Goal: Obtain resource: Obtain resource

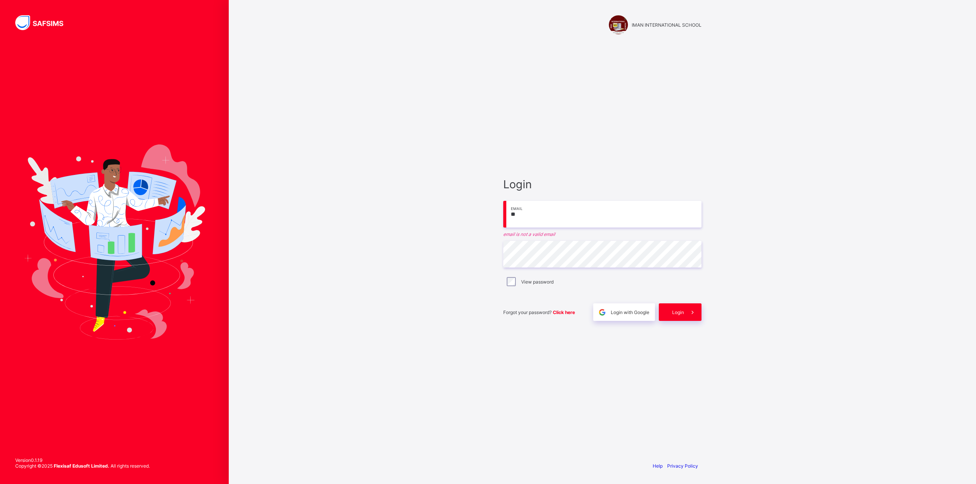
type input "**********"
click at [510, 281] on div "View password" at bounding box center [602, 277] width 198 height 16
click at [528, 285] on div "**********" at bounding box center [602, 250] width 198 height 134
click at [685, 310] on span at bounding box center [693, 308] width 18 height 18
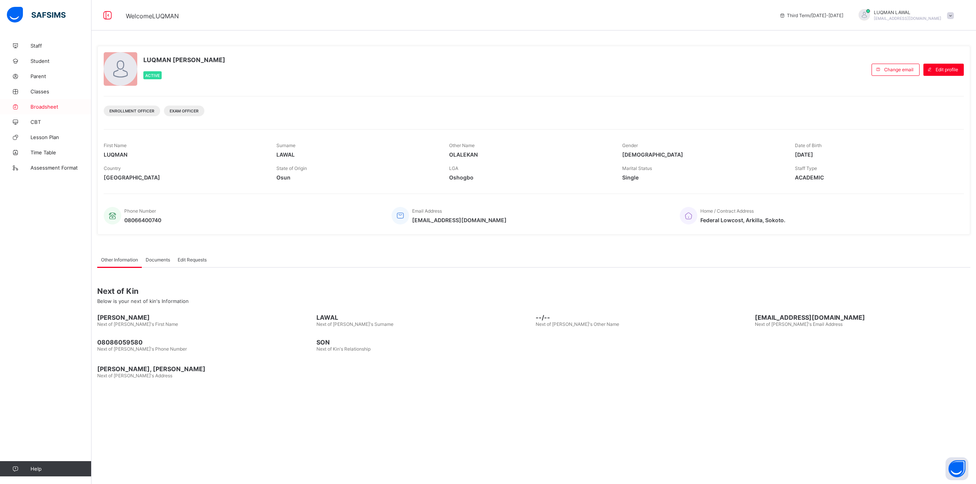
click at [32, 107] on span "Broadsheet" at bounding box center [60, 107] width 61 height 6
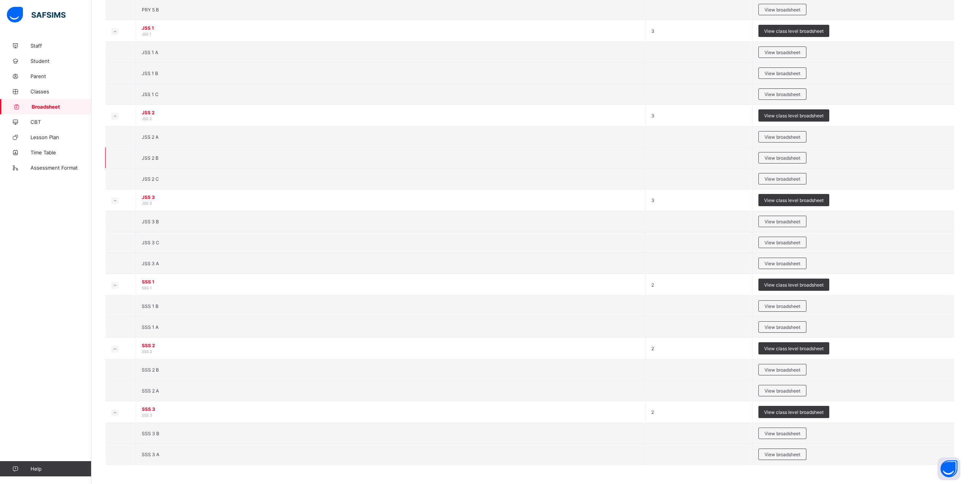
scroll to position [416, 0]
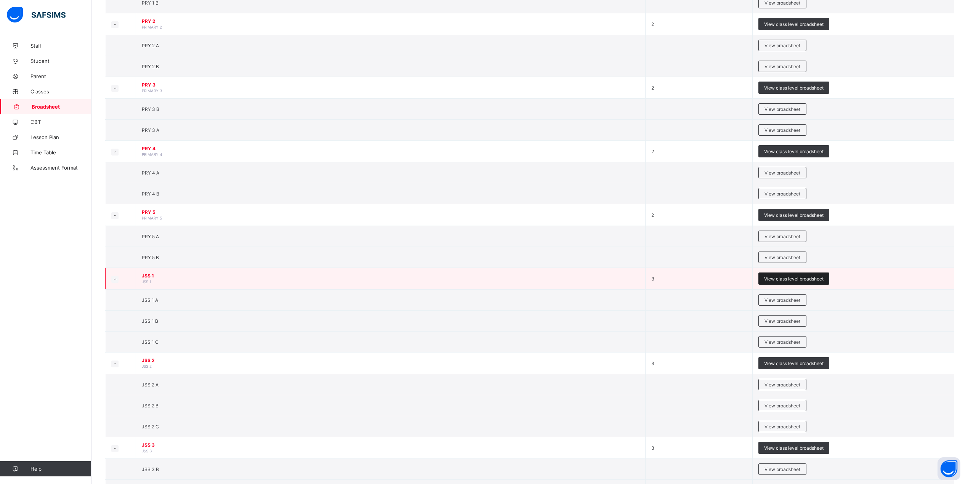
click at [804, 282] on span "View class level broadsheet" at bounding box center [793, 279] width 59 height 6
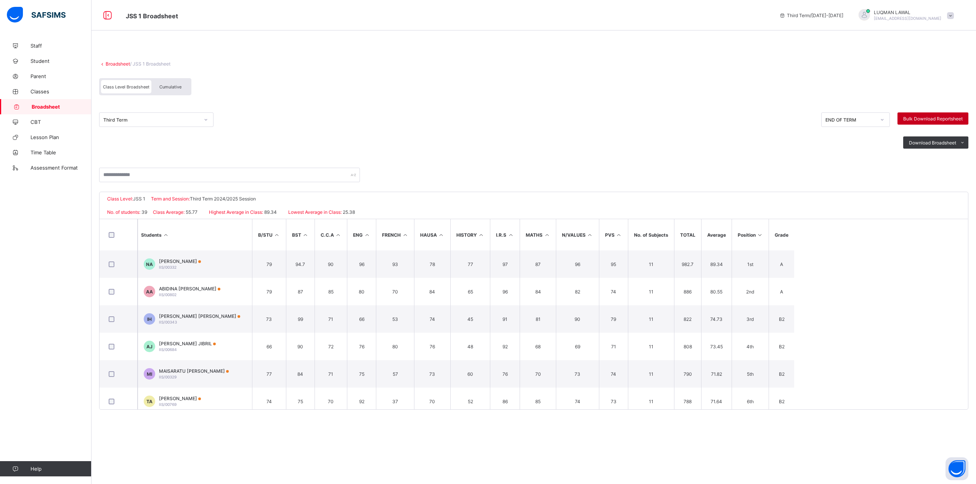
click at [935, 118] on span "Bulk Download Reportsheet" at bounding box center [932, 119] width 59 height 6
click at [958, 159] on li "PDF" at bounding box center [952, 159] width 30 height 12
click at [168, 85] on span "Cumulative" at bounding box center [170, 86] width 22 height 5
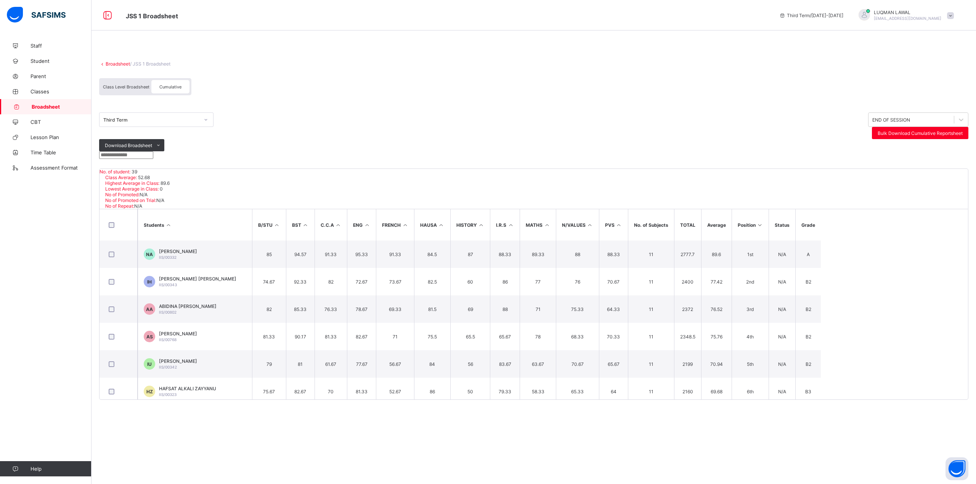
click at [164, 90] on div "Cumulative" at bounding box center [170, 86] width 38 height 13
click at [164, 156] on li "PDF" at bounding box center [148, 162] width 30 height 12
click at [164, 155] on ul "PDF Excel sheet" at bounding box center [148, 167] width 31 height 24
click at [164, 156] on li "PDF" at bounding box center [148, 162] width 30 height 12
click at [205, 117] on icon at bounding box center [206, 120] width 5 height 8
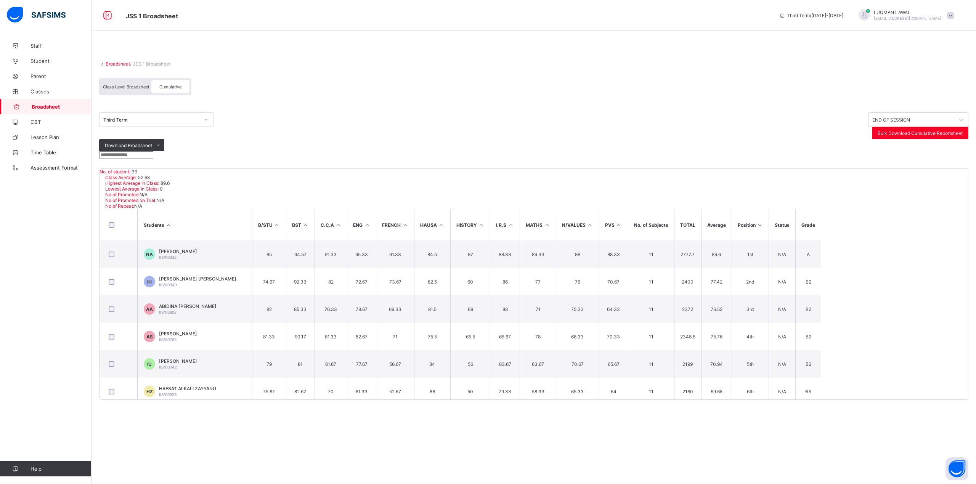
click at [302, 118] on div "Third Term" at bounding box center [481, 125] width 765 height 27
click at [172, 87] on span "Cumulative" at bounding box center [170, 86] width 22 height 5
click at [124, 64] on link "Broadsheet" at bounding box center [118, 64] width 24 height 6
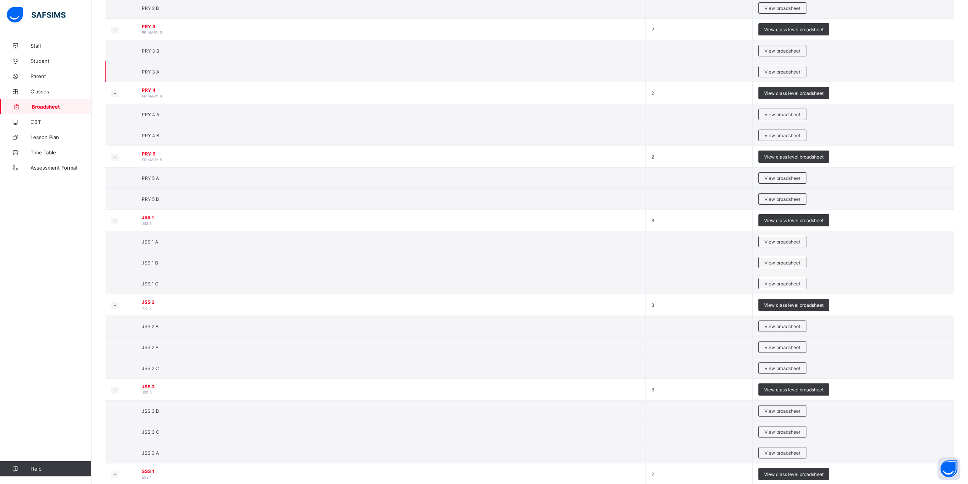
scroll to position [508, 0]
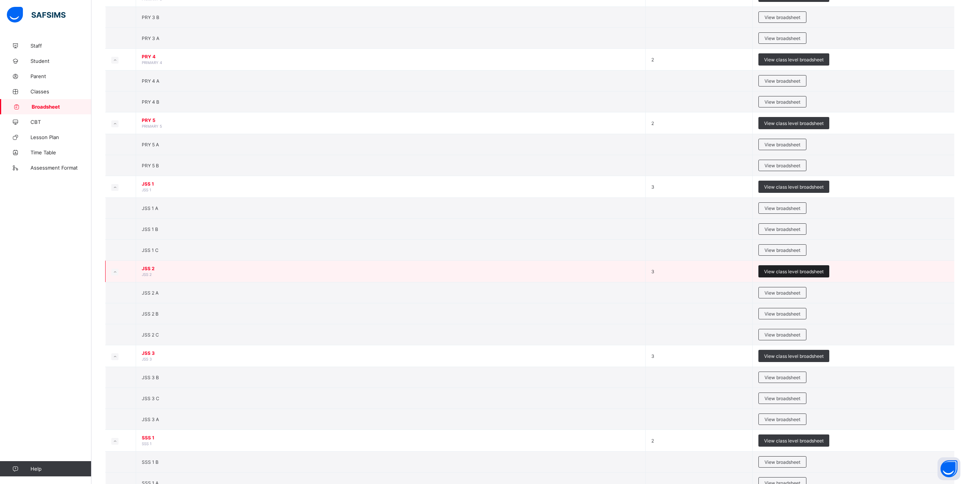
click at [805, 274] on span "View class level broadsheet" at bounding box center [793, 272] width 59 height 6
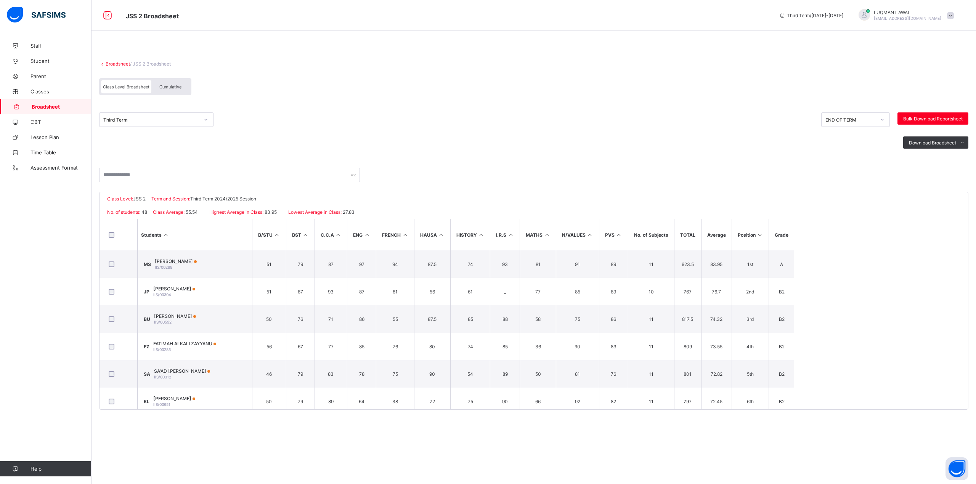
click at [167, 88] on span "Cumulative" at bounding box center [170, 86] width 22 height 5
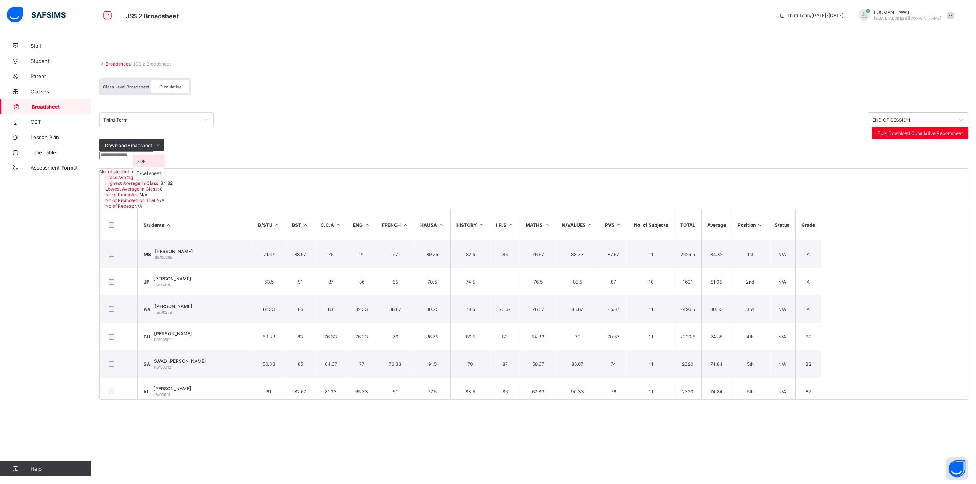
click at [164, 156] on li "PDF" at bounding box center [148, 162] width 30 height 12
click at [121, 64] on link "Broadsheet" at bounding box center [118, 64] width 24 height 6
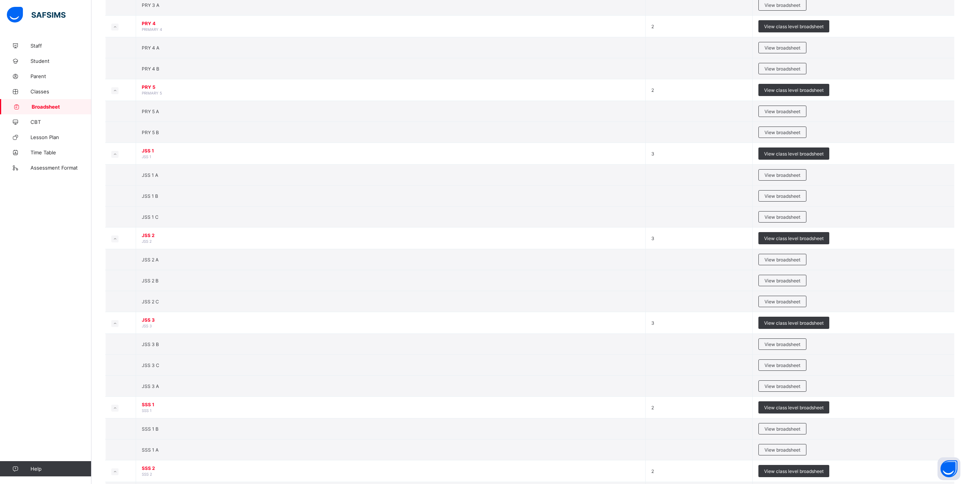
scroll to position [610, 0]
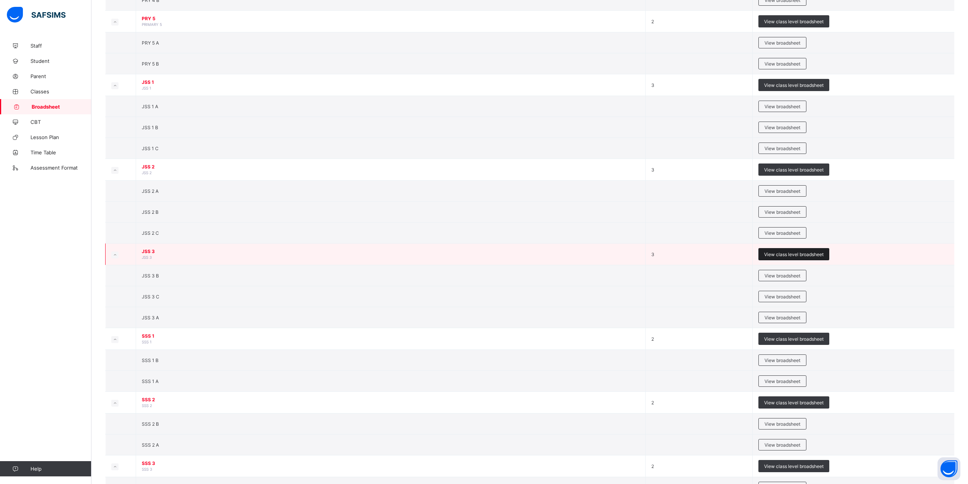
click at [788, 256] on span "View class level broadsheet" at bounding box center [793, 255] width 59 height 6
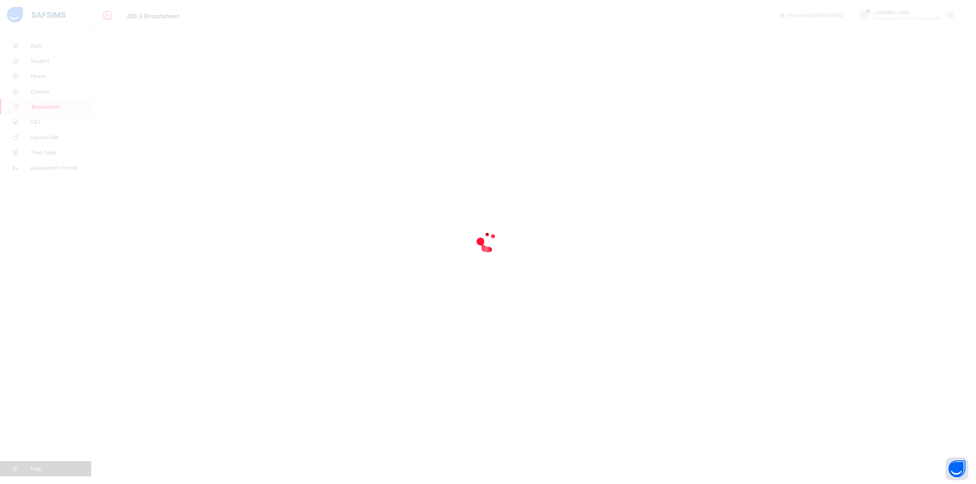
click at [168, 85] on div at bounding box center [488, 242] width 976 height 484
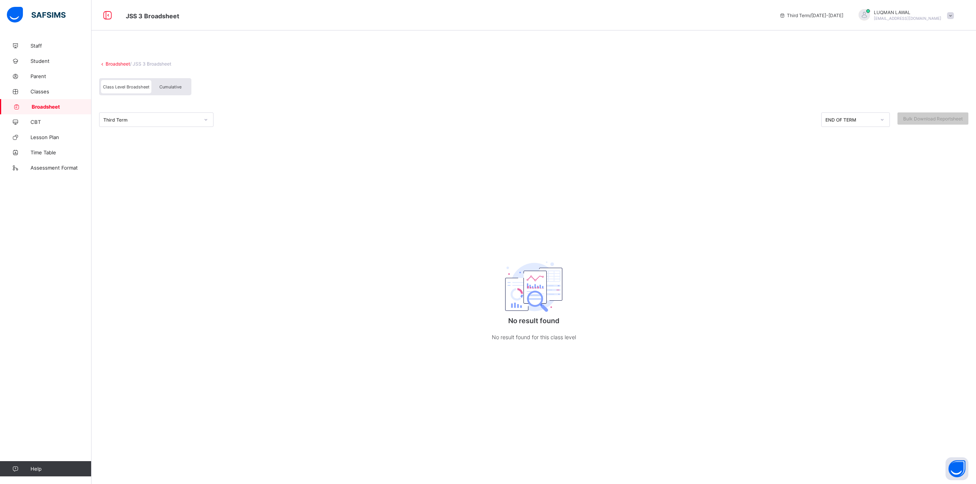
click at [171, 86] on span "Cumulative" at bounding box center [170, 86] width 22 height 5
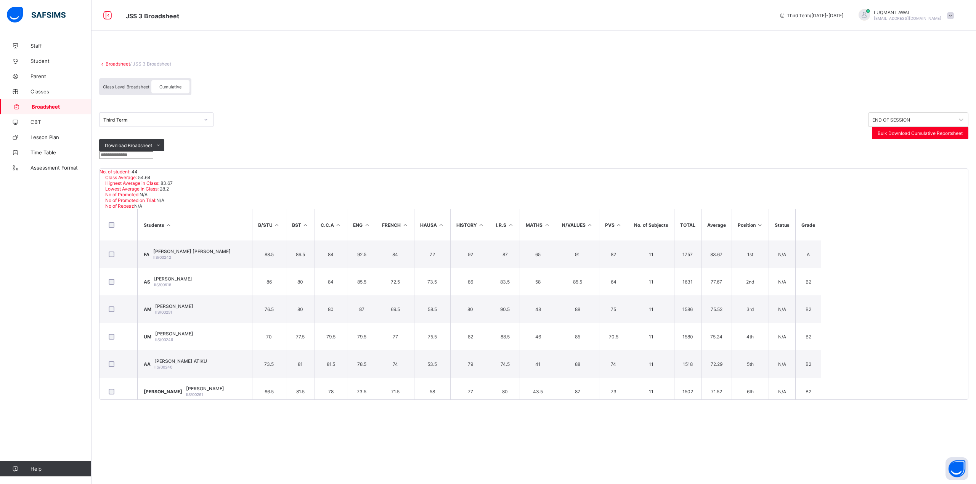
click at [121, 64] on link "Broadsheet" at bounding box center [118, 64] width 24 height 6
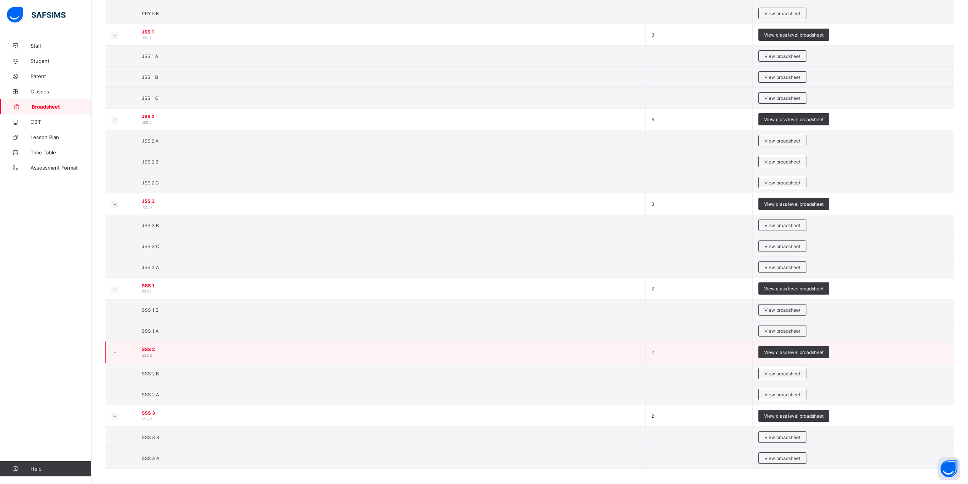
scroll to position [661, 0]
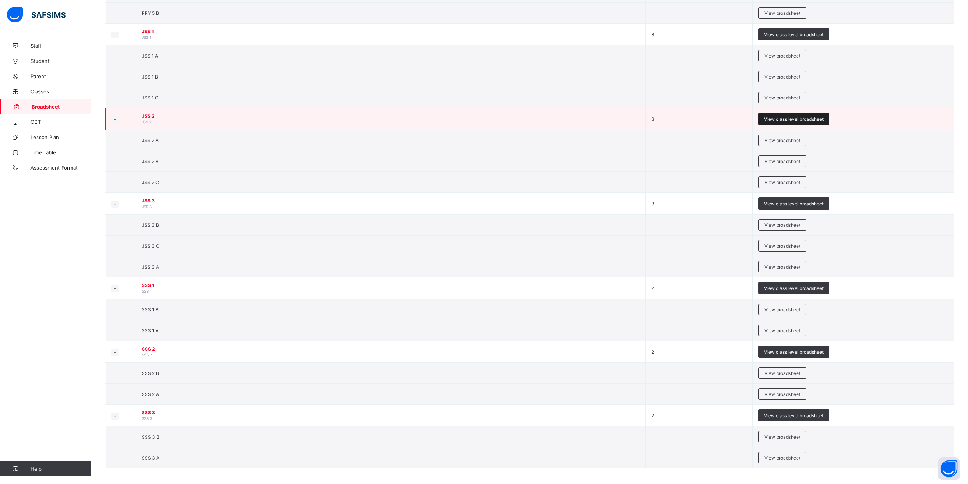
click at [791, 122] on span "View class level broadsheet" at bounding box center [793, 119] width 59 height 6
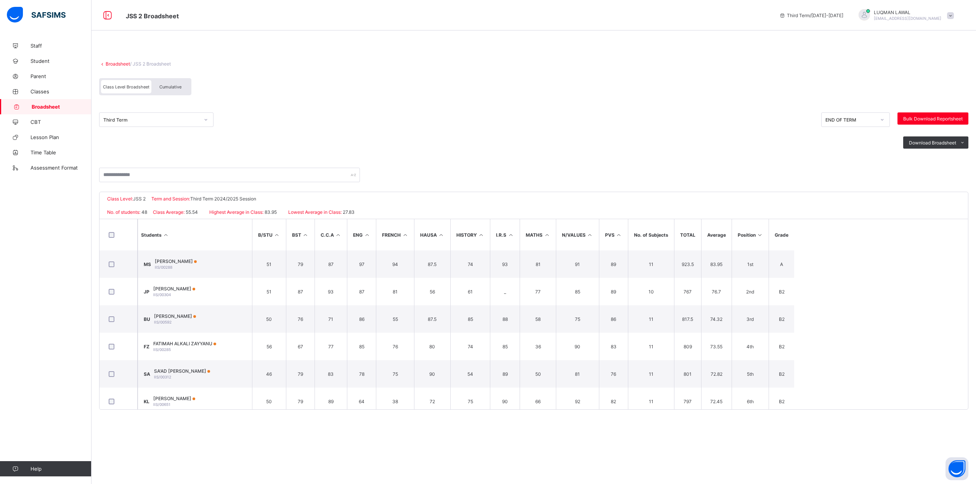
click at [161, 87] on span "Cumulative" at bounding box center [170, 86] width 22 height 5
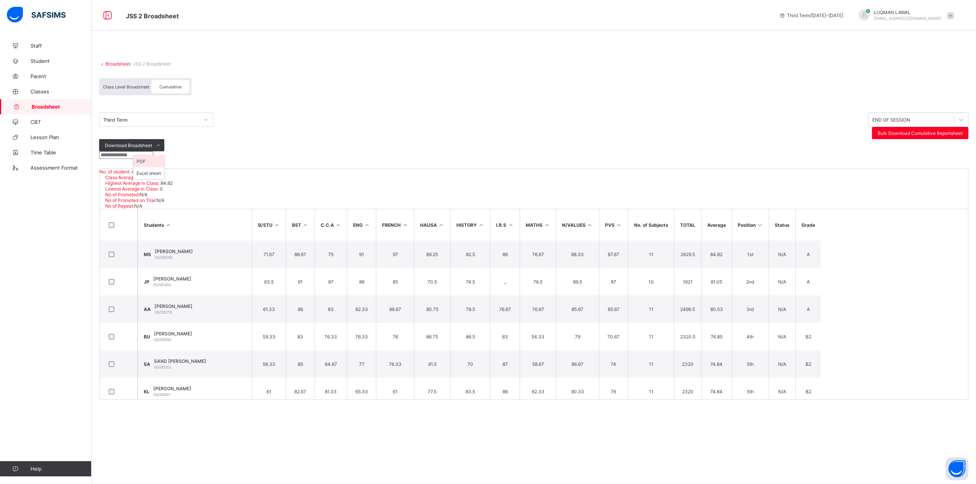
click at [164, 156] on li "PDF" at bounding box center [148, 162] width 30 height 12
click at [751, 416] on div "Broadsheet / JSS 2 Broadsheet Class Level Broadsheet Cumulative Third Term END …" at bounding box center [533, 242] width 884 height 484
click at [115, 64] on link "Broadsheet" at bounding box center [118, 64] width 24 height 6
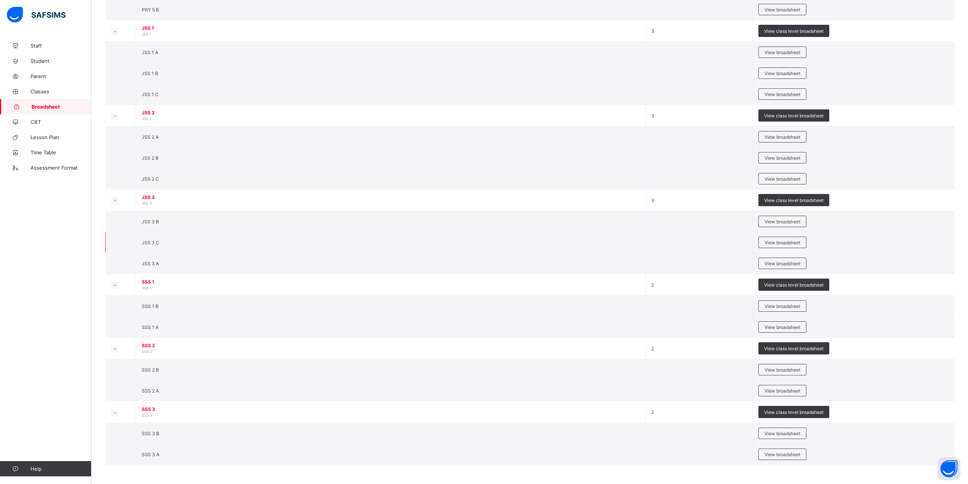
scroll to position [670, 0]
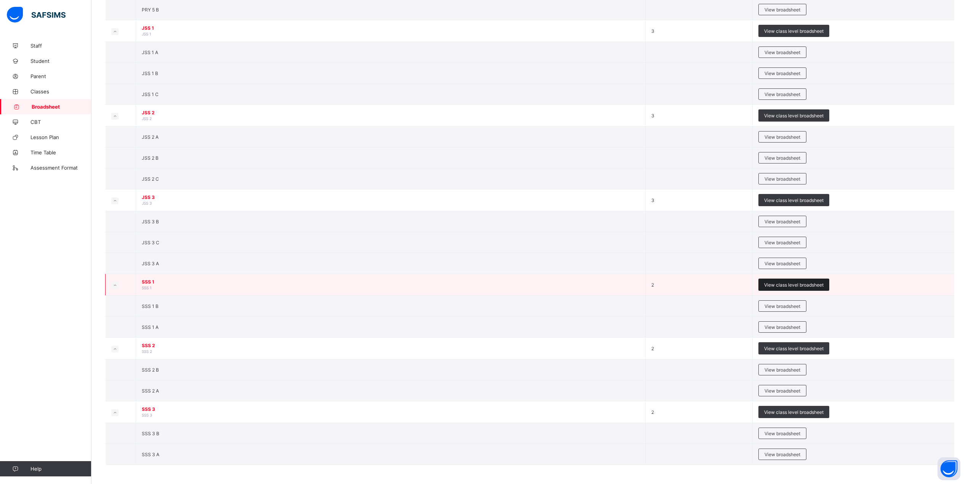
click at [781, 284] on span "View class level broadsheet" at bounding box center [793, 285] width 59 height 6
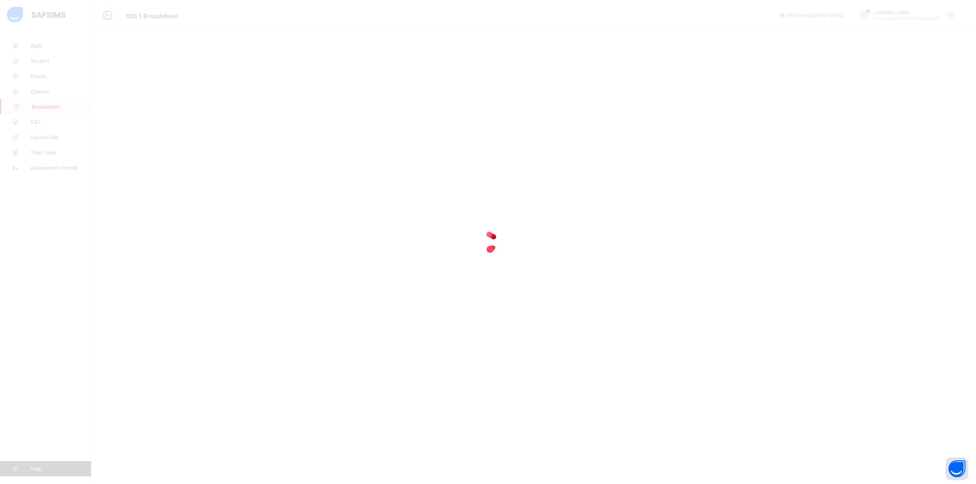
click at [162, 83] on div at bounding box center [488, 242] width 976 height 484
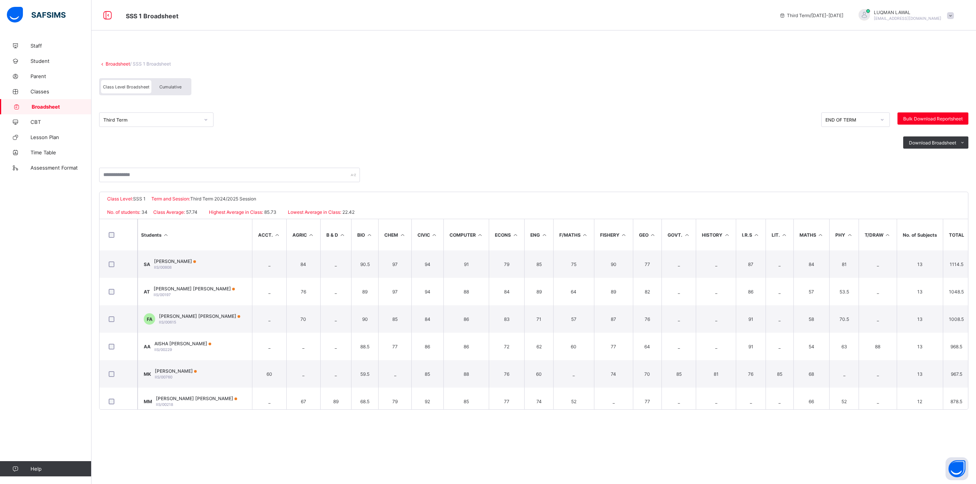
click at [172, 90] on div "Cumulative" at bounding box center [170, 86] width 38 height 13
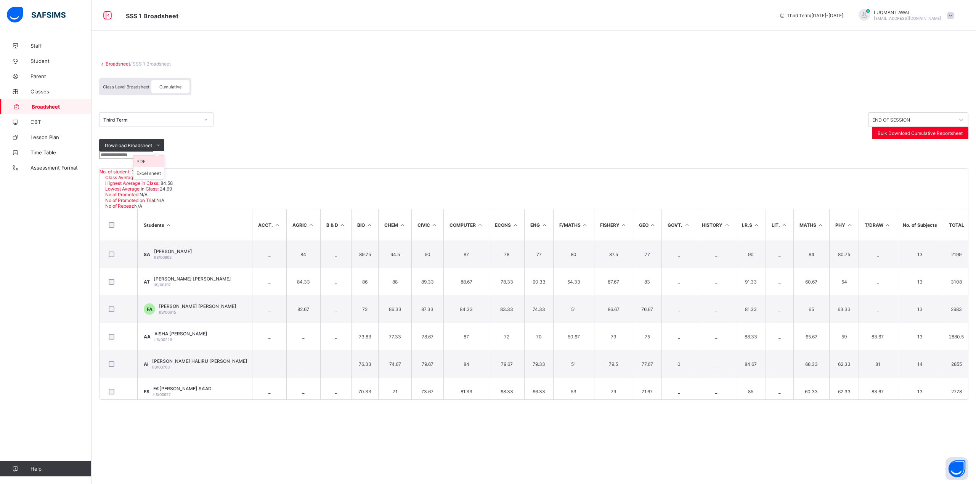
click at [164, 156] on li "PDF" at bounding box center [148, 162] width 30 height 12
click at [124, 64] on link "Broadsheet" at bounding box center [118, 64] width 24 height 6
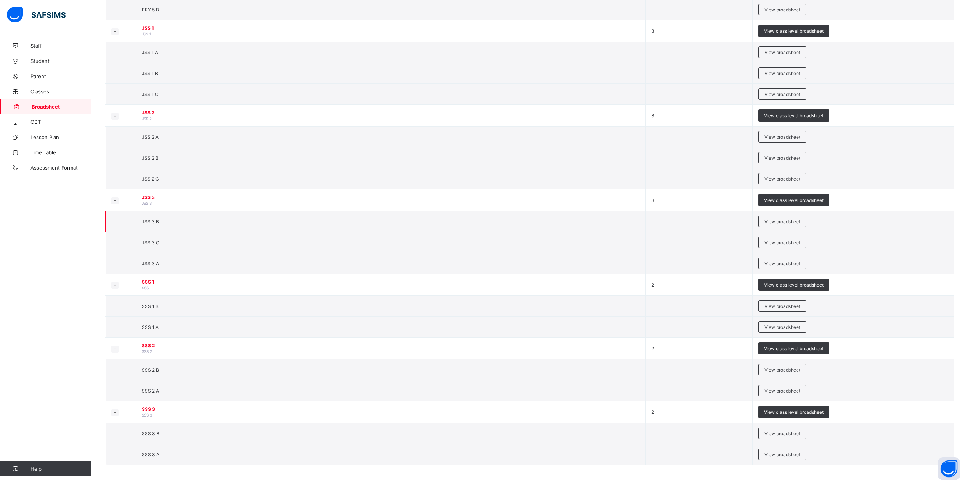
scroll to position [670, 0]
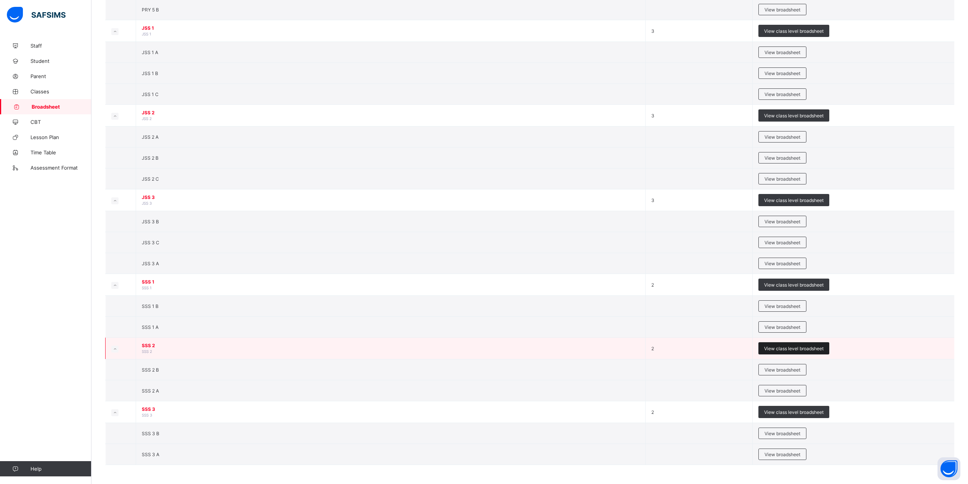
click at [804, 348] on span "View class level broadsheet" at bounding box center [793, 349] width 59 height 6
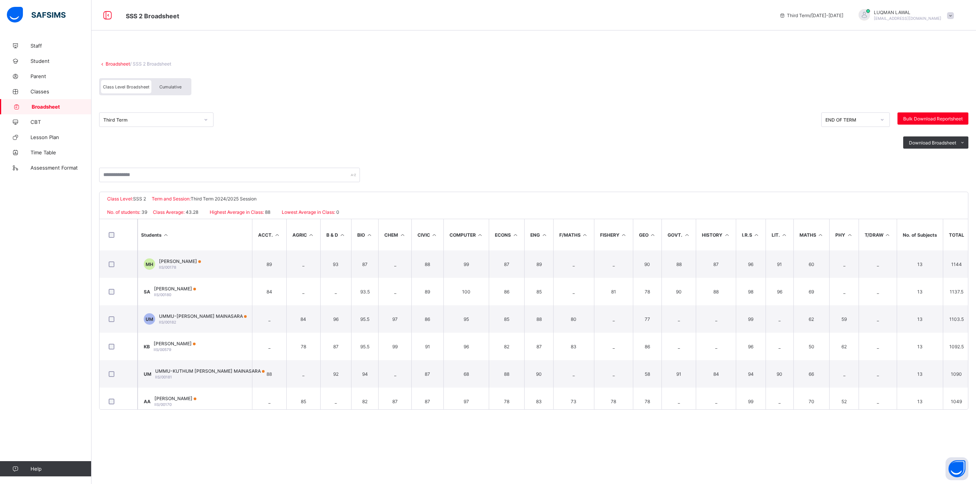
click at [176, 88] on span "Cumulative" at bounding box center [170, 86] width 22 height 5
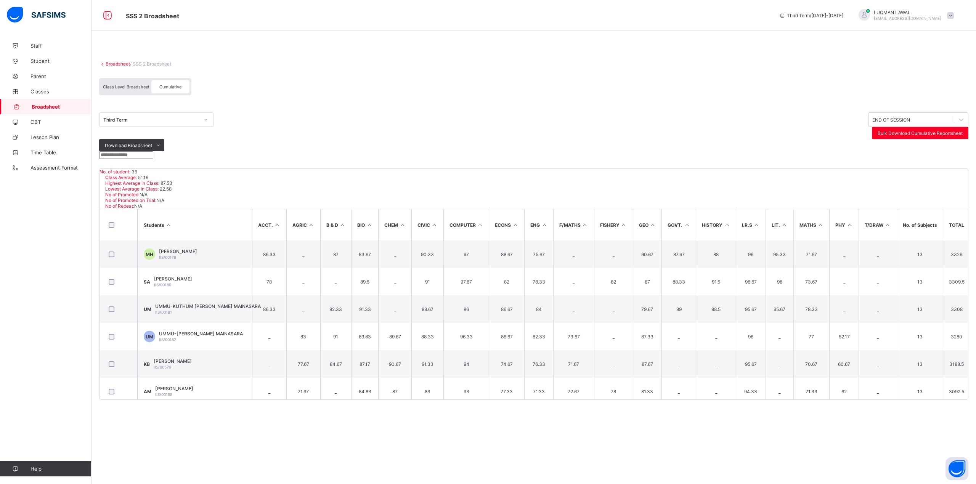
click at [645, 75] on div "Class Level Broadsheet Cumulative" at bounding box center [533, 88] width 869 height 29
click at [157, 87] on div "Cumulative" at bounding box center [170, 86] width 38 height 13
click at [161, 143] on icon at bounding box center [159, 145] width 6 height 5
click at [164, 156] on li "PDF" at bounding box center [148, 162] width 30 height 12
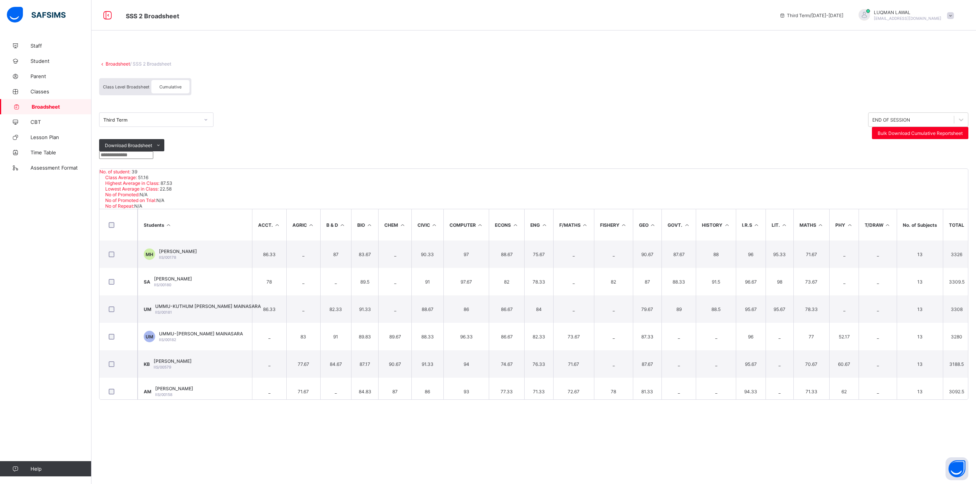
click at [274, 222] on icon at bounding box center [277, 225] width 6 height 6
click at [276, 222] on icon at bounding box center [277, 225] width 6 height 6
click at [272, 214] on th "ACCT." at bounding box center [269, 224] width 34 height 31
click at [274, 222] on icon at bounding box center [277, 225] width 6 height 6
click at [276, 218] on th "ACCT." at bounding box center [269, 224] width 34 height 31
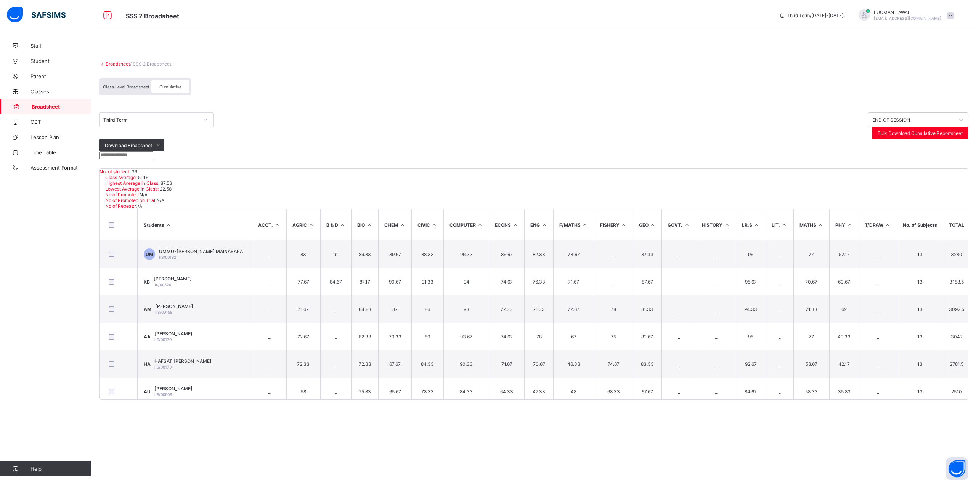
click at [276, 222] on icon at bounding box center [277, 225] width 6 height 6
click at [310, 222] on icon at bounding box center [311, 225] width 6 height 6
click at [309, 222] on icon at bounding box center [311, 225] width 6 height 6
click at [948, 14] on span at bounding box center [950, 15] width 7 height 7
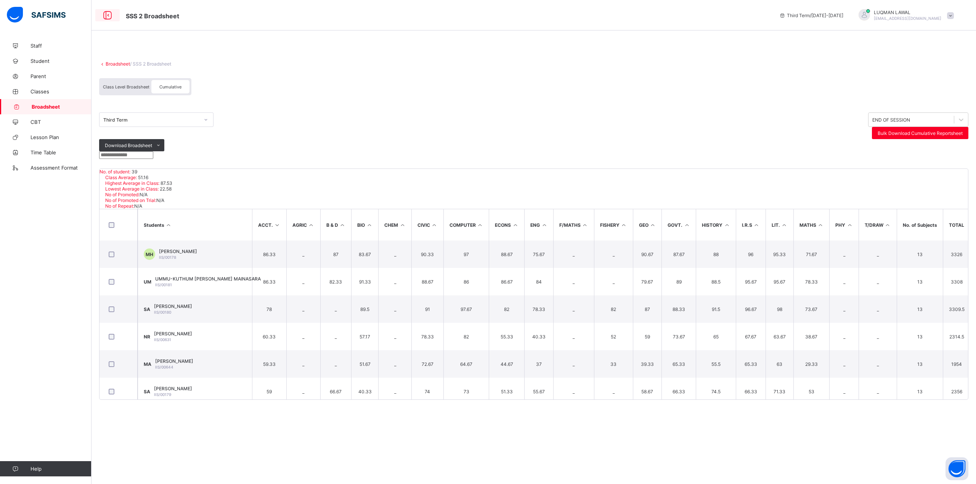
click at [107, 16] on icon at bounding box center [107, 15] width 13 height 11
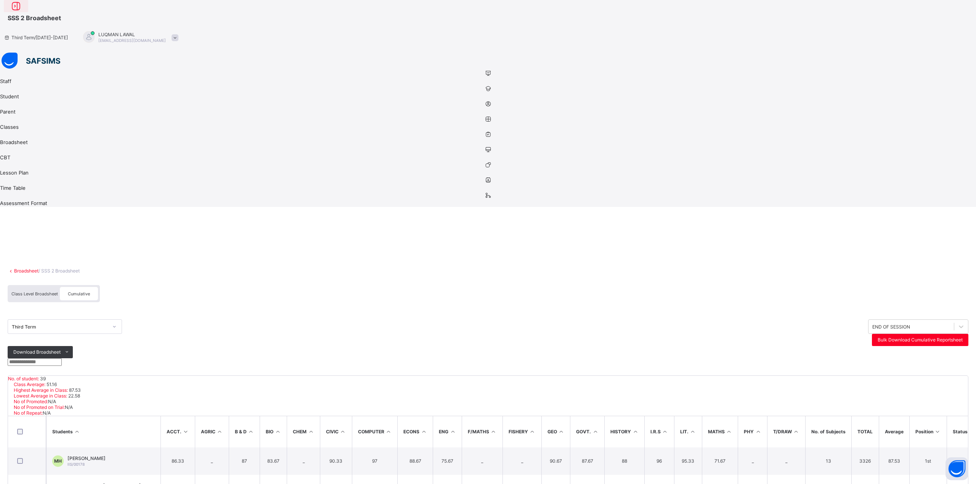
click at [22, 12] on icon at bounding box center [16, 6] width 13 height 11
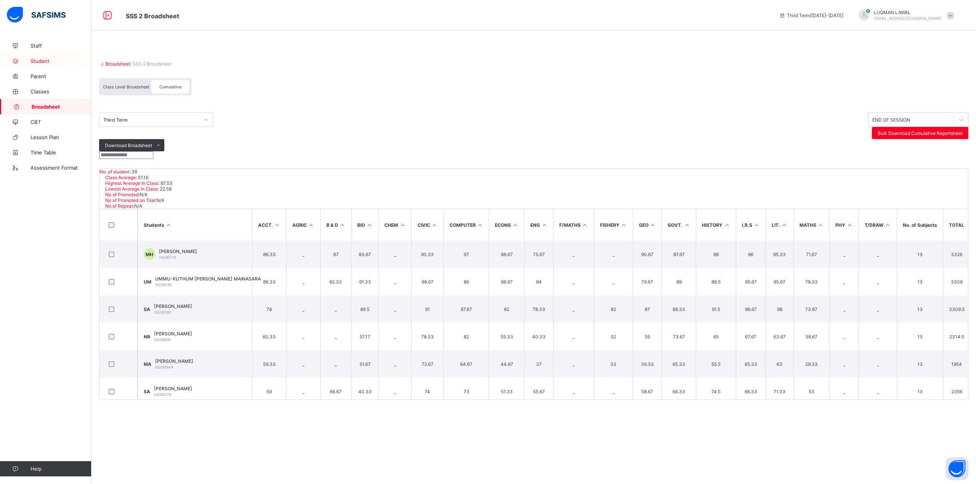
click at [28, 63] on icon at bounding box center [15, 61] width 30 height 6
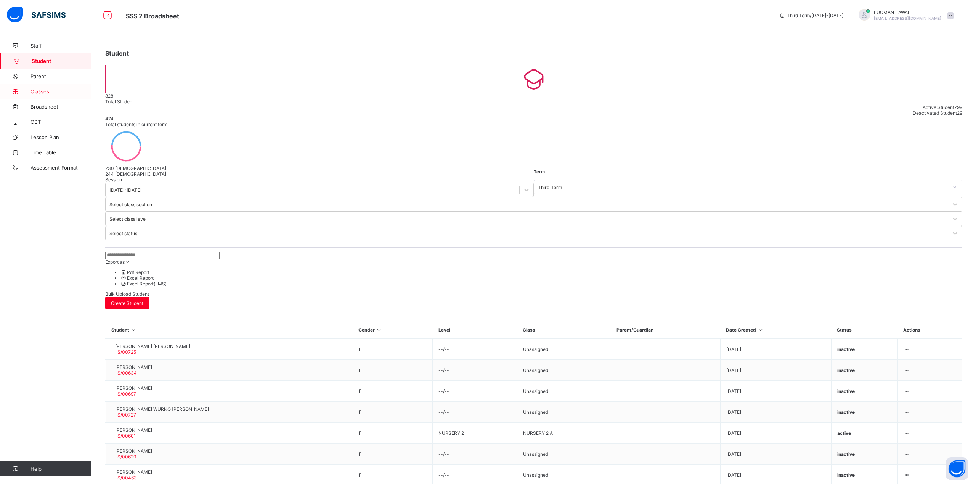
click at [11, 90] on icon at bounding box center [15, 92] width 30 height 6
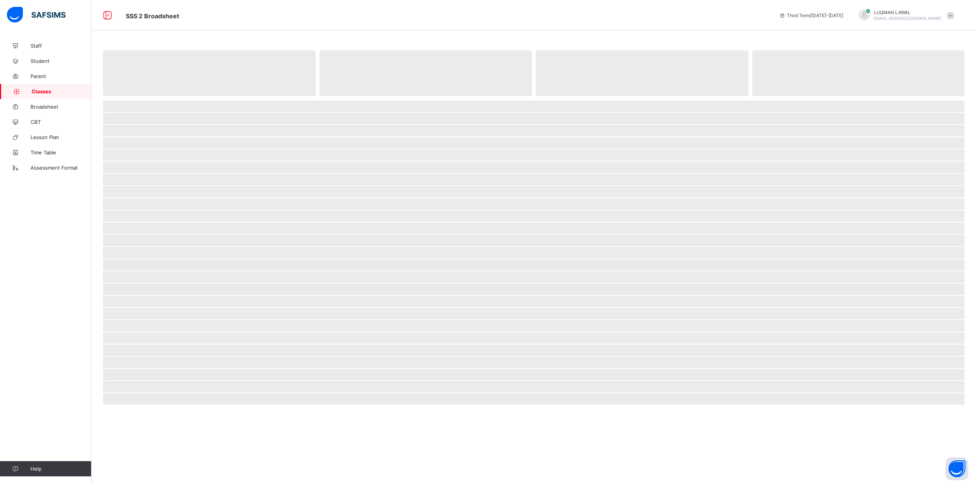
click at [11, 90] on icon at bounding box center [16, 92] width 30 height 6
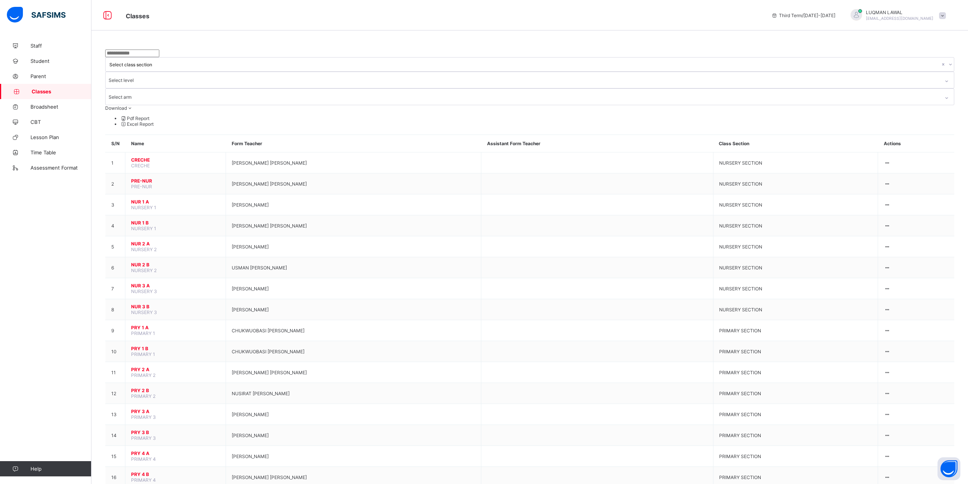
click at [133, 105] on icon at bounding box center [130, 108] width 6 height 6
click at [47, 170] on span "Assessment Format" at bounding box center [60, 168] width 61 height 6
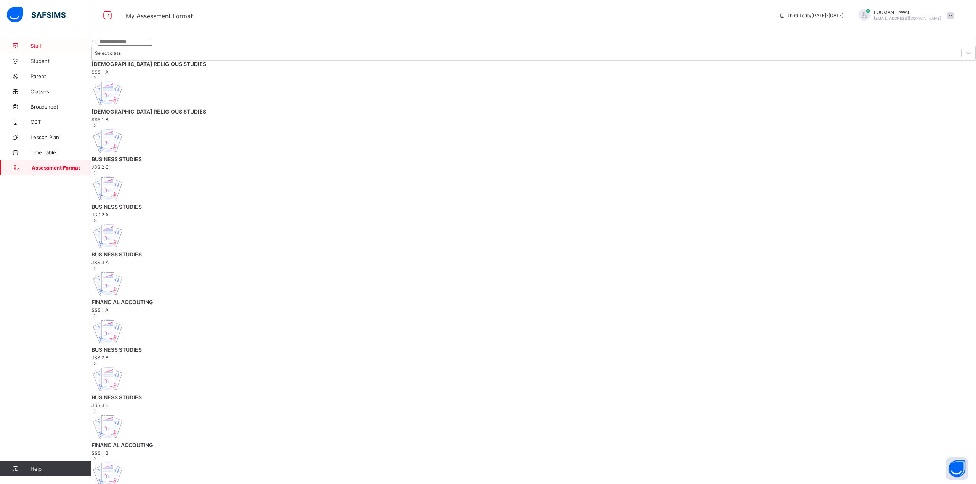
click at [52, 49] on link "Staff" at bounding box center [45, 45] width 91 height 15
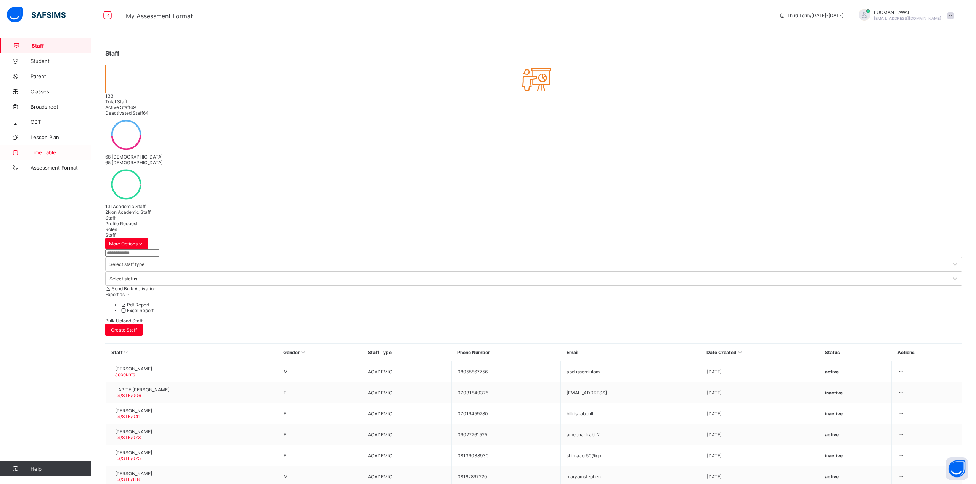
click at [39, 154] on span "Time Table" at bounding box center [60, 152] width 61 height 6
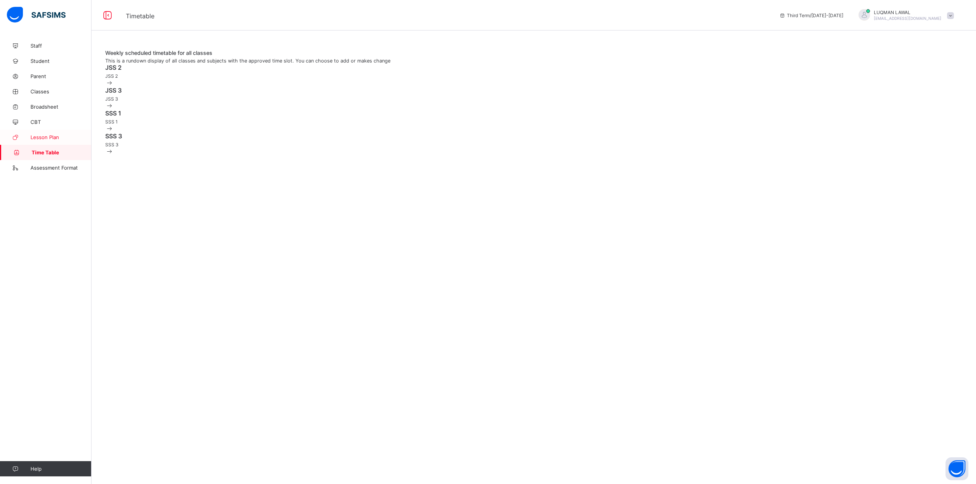
click at [39, 137] on span "Lesson Plan" at bounding box center [60, 137] width 61 height 6
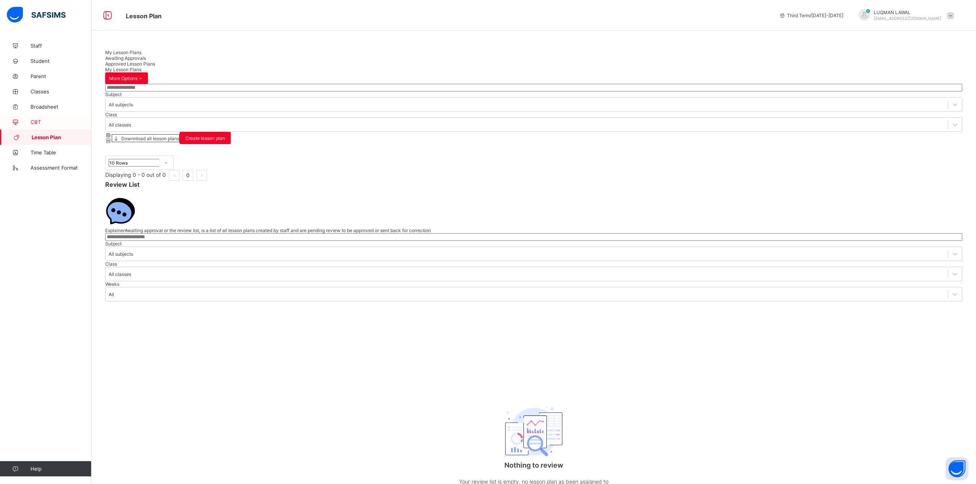
click at [37, 122] on span "CBT" at bounding box center [60, 122] width 61 height 6
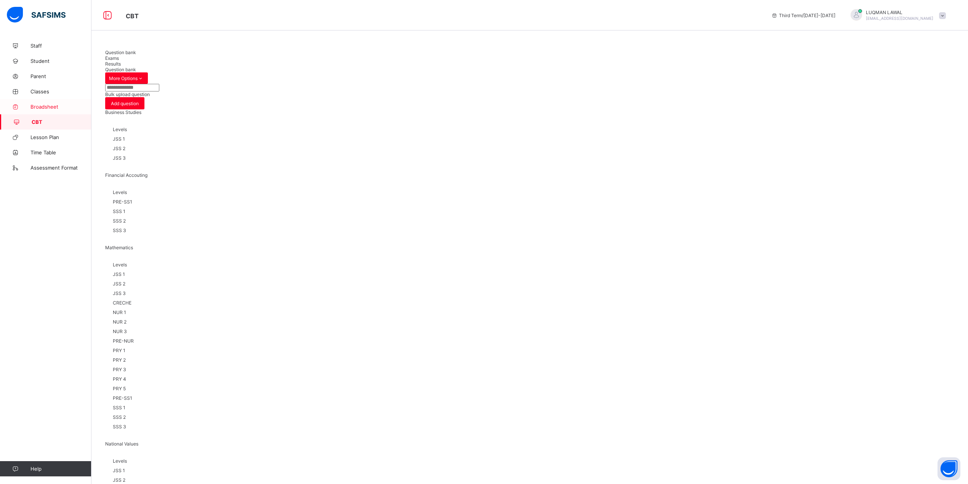
click at [43, 104] on span "Broadsheet" at bounding box center [60, 107] width 61 height 6
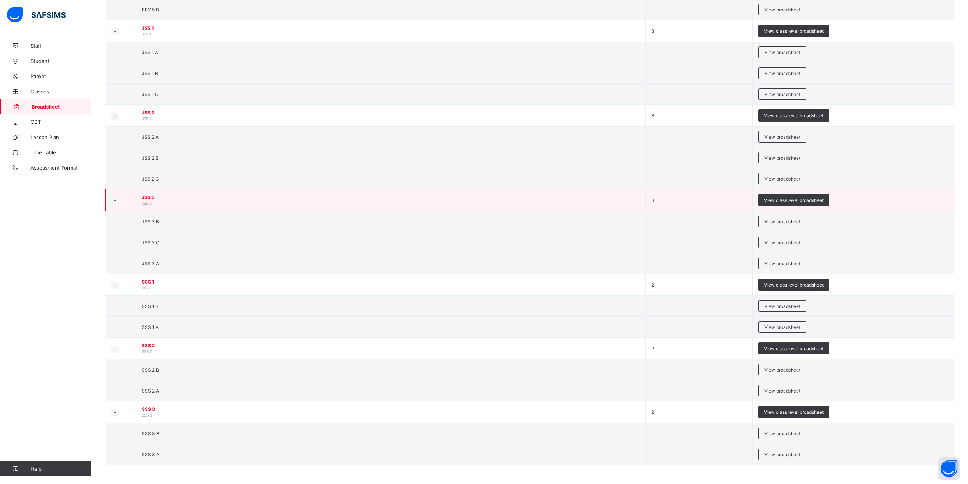
scroll to position [670, 0]
